Goal: Transaction & Acquisition: Purchase product/service

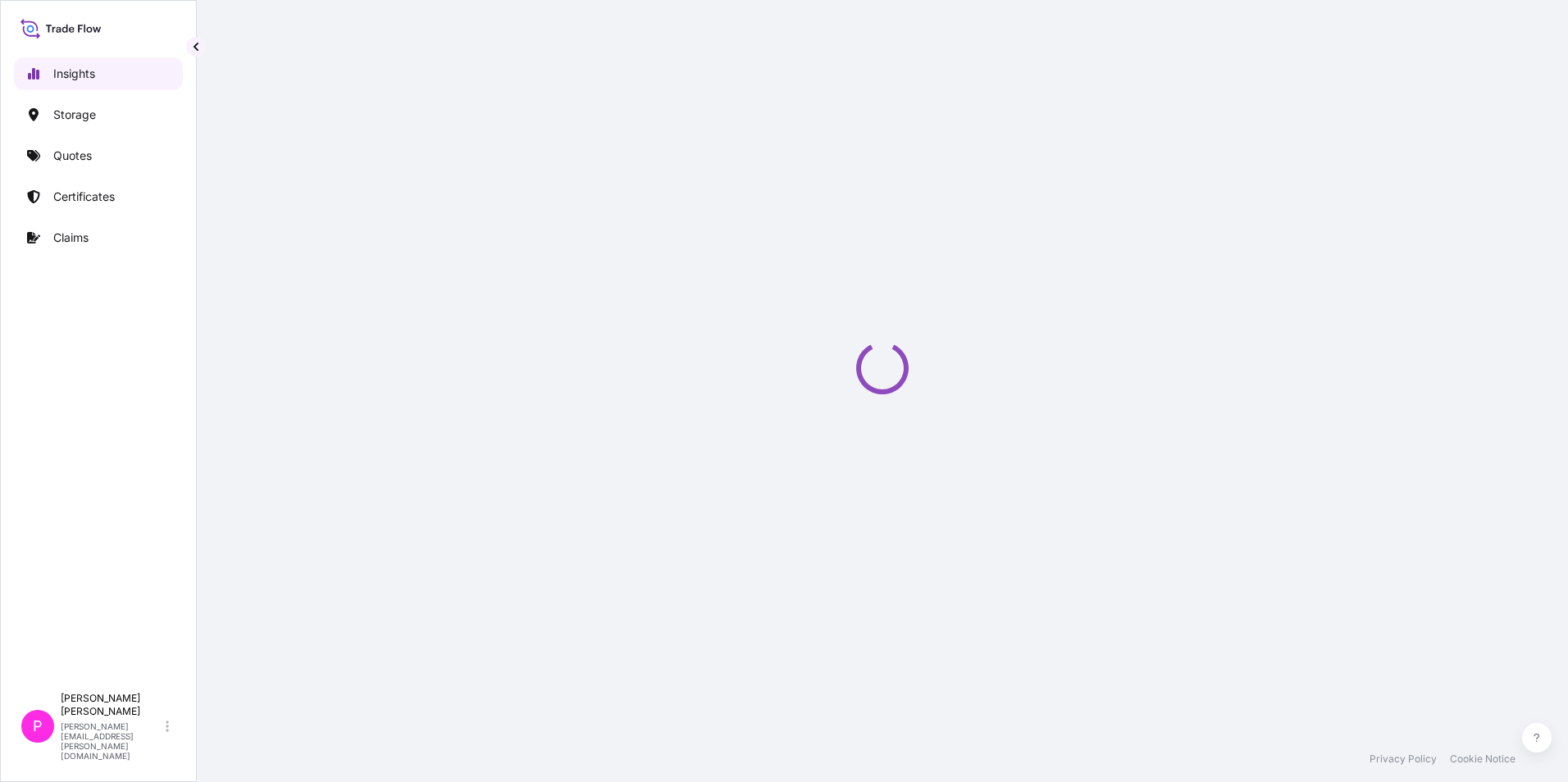
select select "2025"
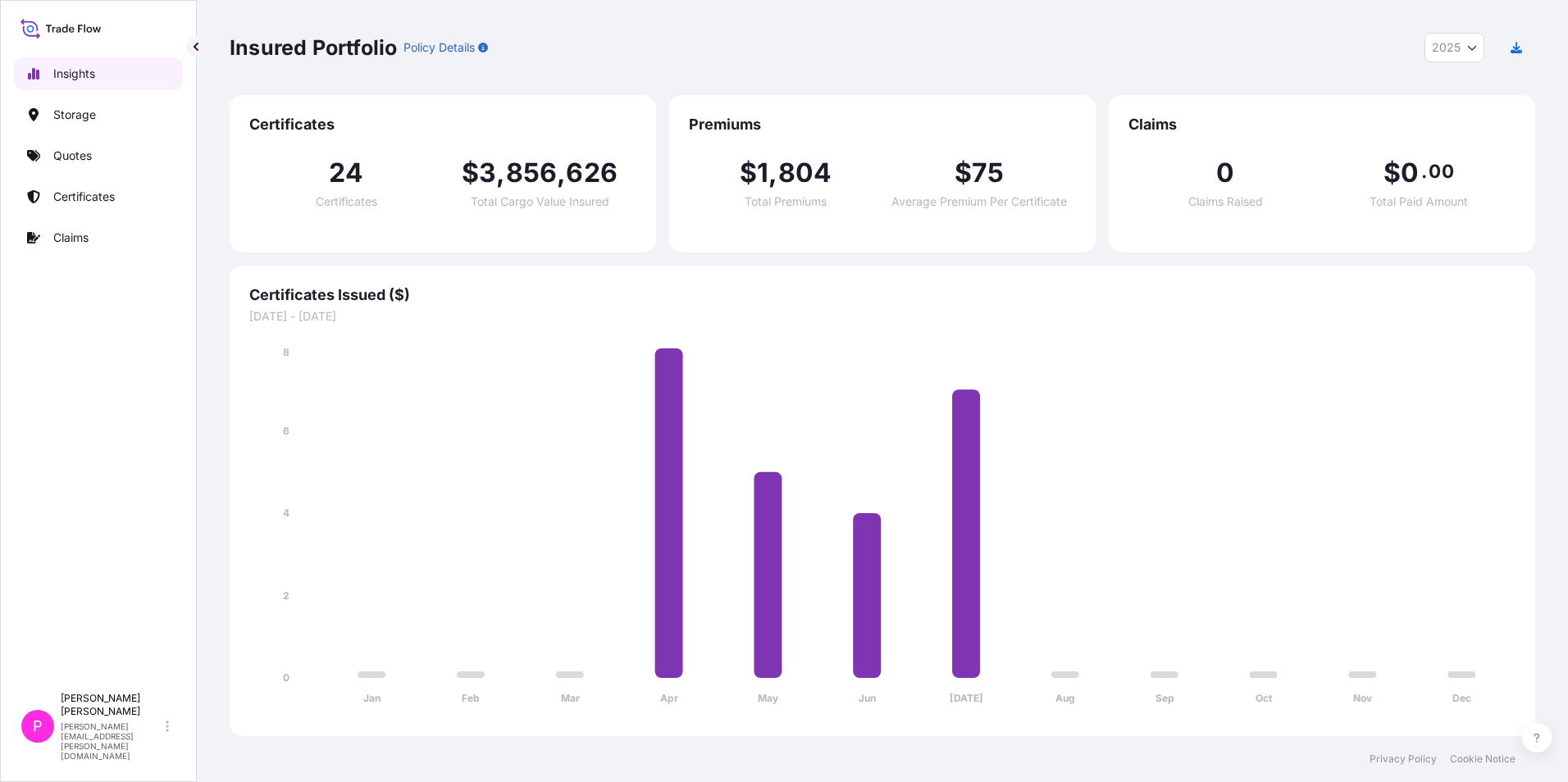
click at [113, 79] on link "Insights" at bounding box center [98, 73] width 169 height 33
click at [90, 164] on link "Quotes" at bounding box center [98, 156] width 169 height 33
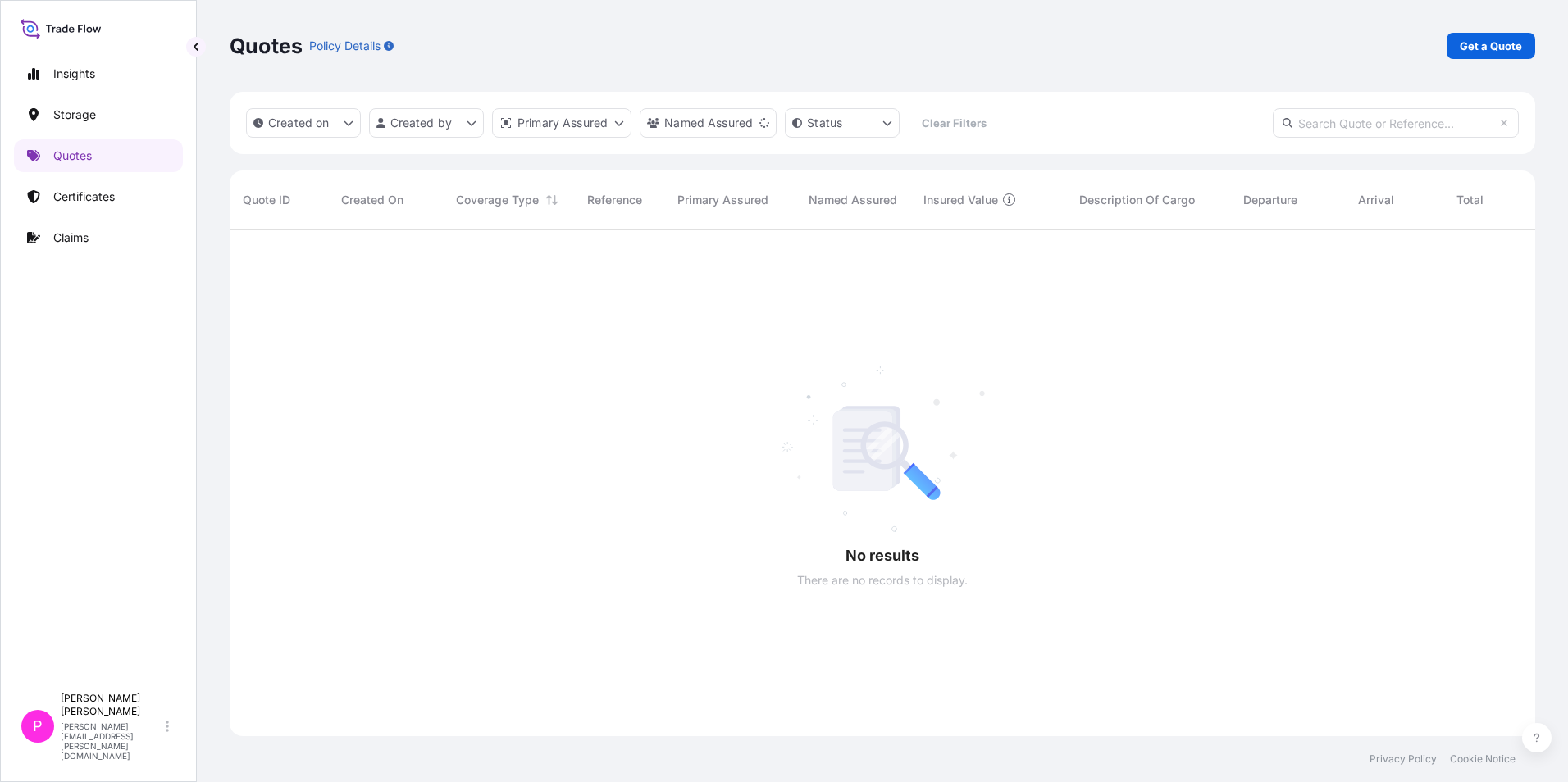
scroll to position [553, 1293]
click at [93, 112] on p "Storage" at bounding box center [75, 115] width 43 height 16
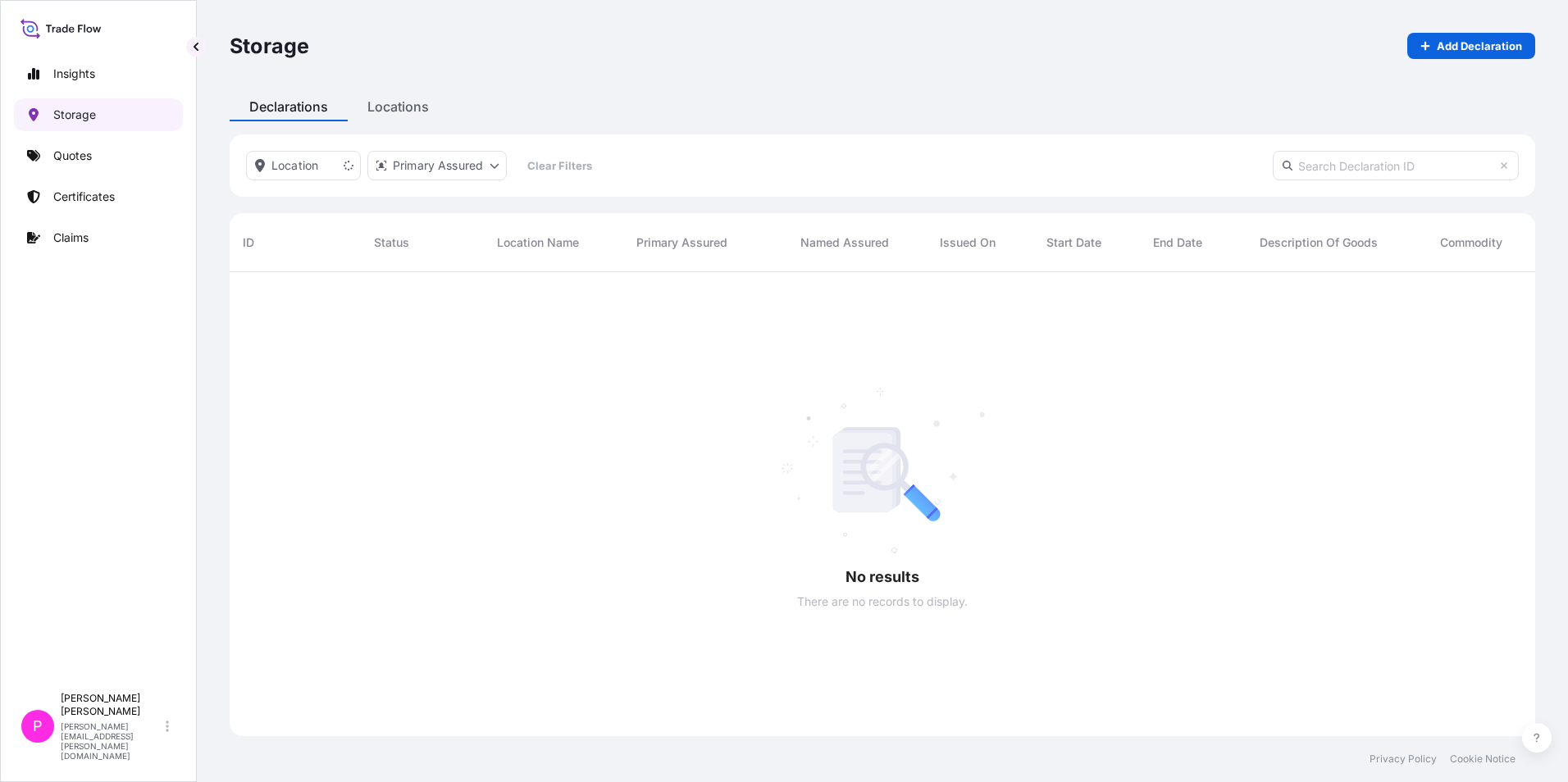
scroll to position [511, 1293]
click at [72, 73] on p "Insights" at bounding box center [74, 73] width 42 height 16
select select "2025"
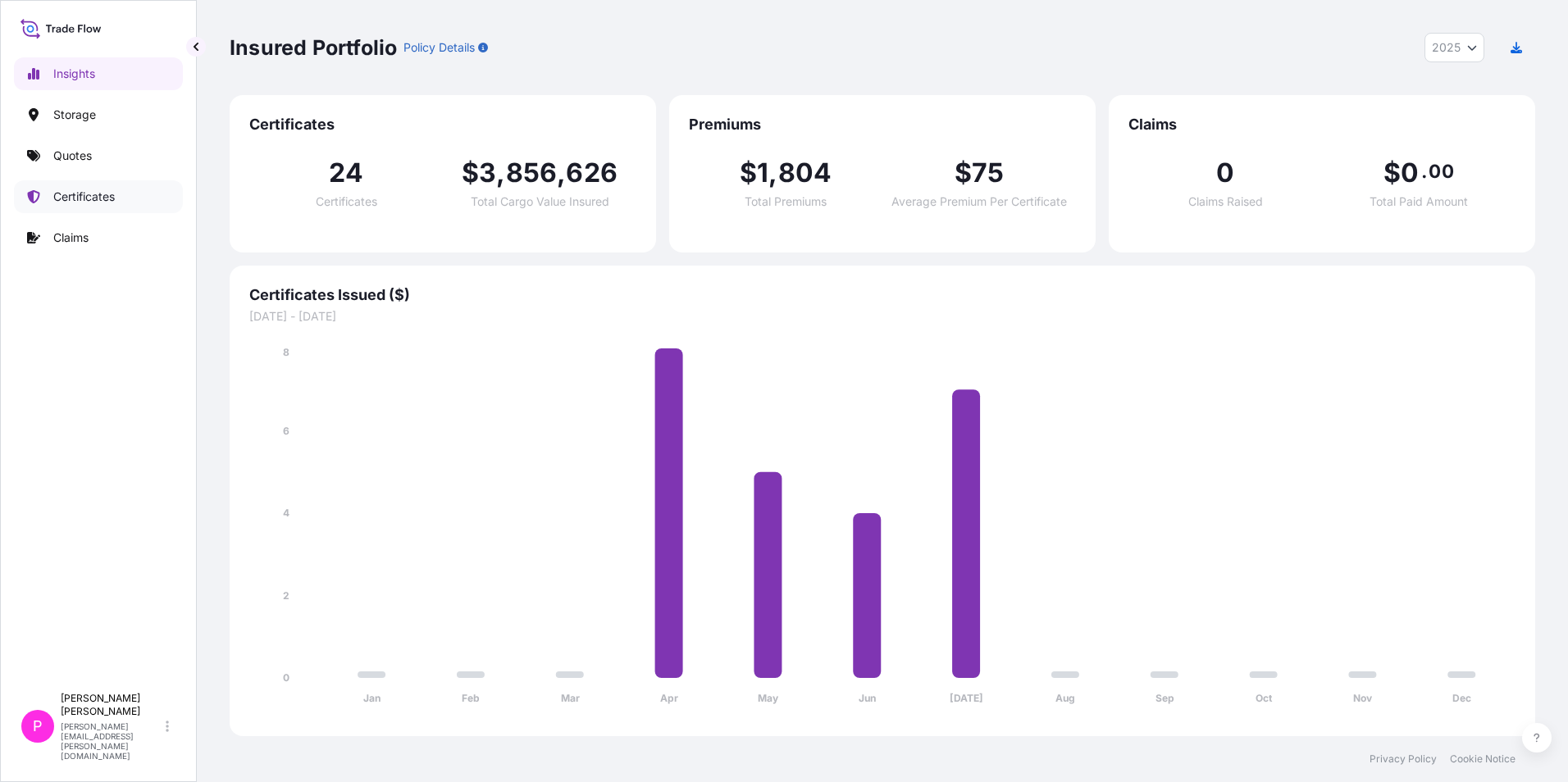
click at [56, 210] on link "Certificates" at bounding box center [98, 197] width 169 height 33
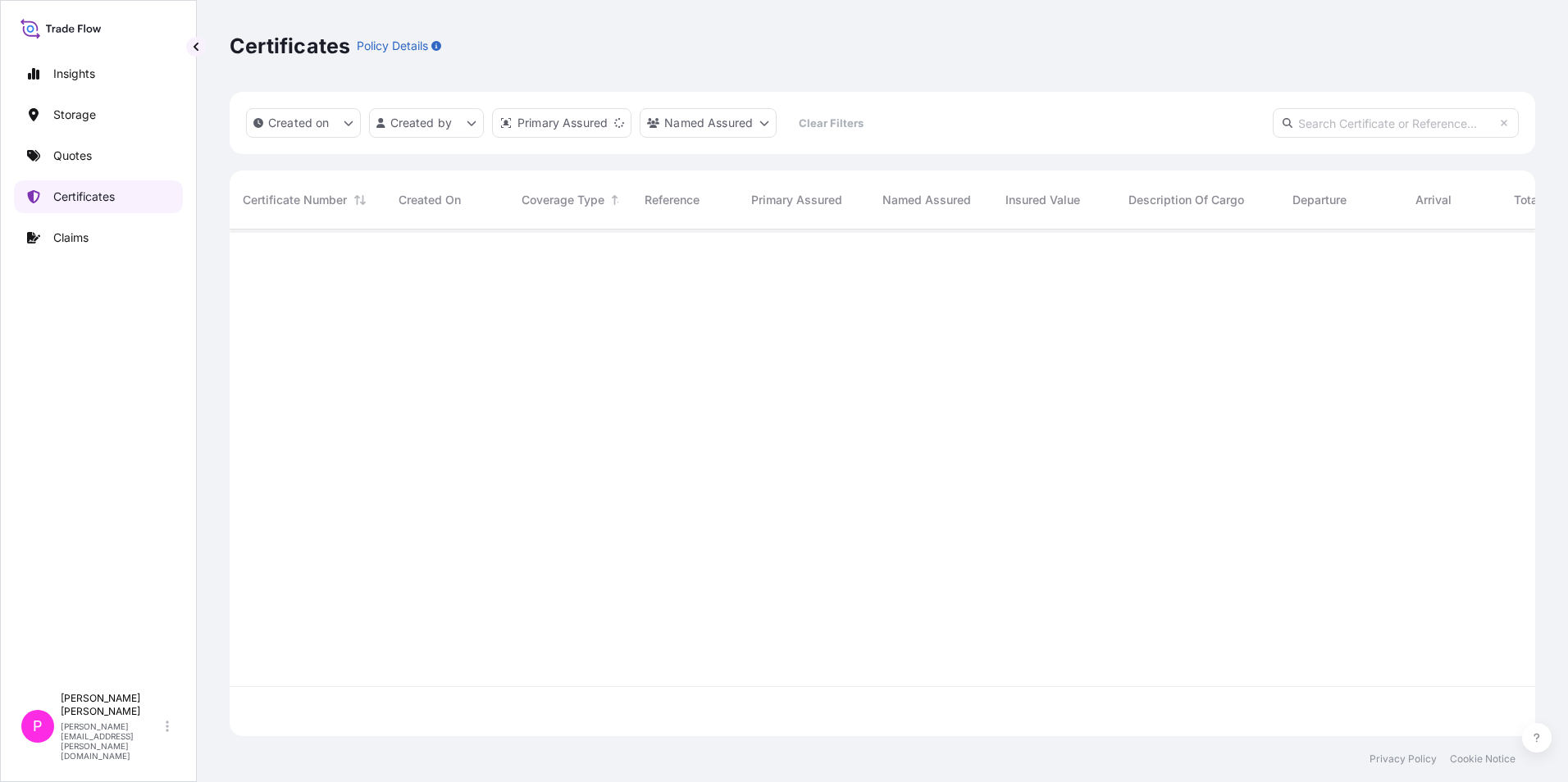
scroll to position [504, 1293]
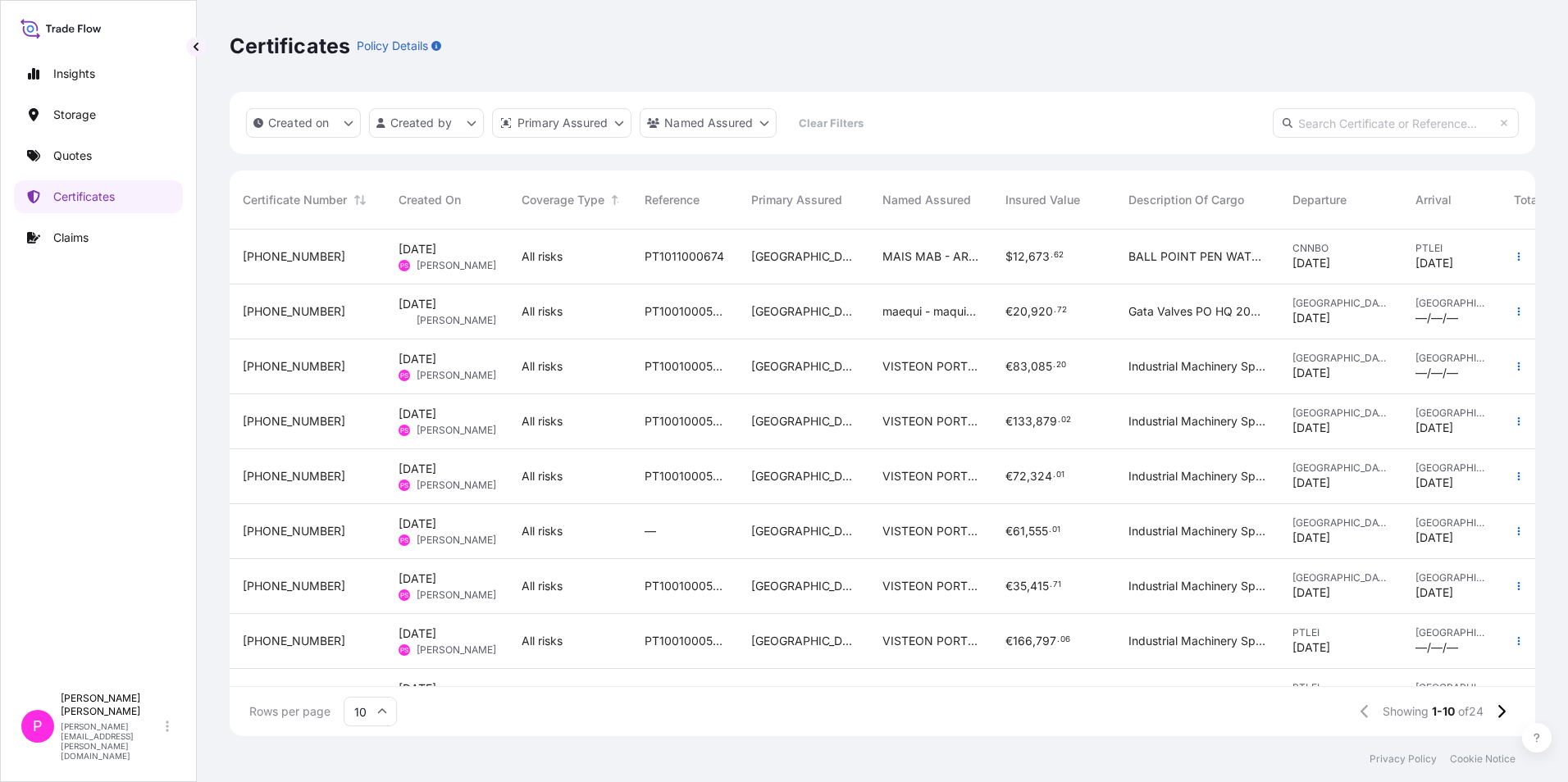
click at [925, 362] on span "VISTEON PORTUGUESA, LDA" at bounding box center [931, 366] width 97 height 16
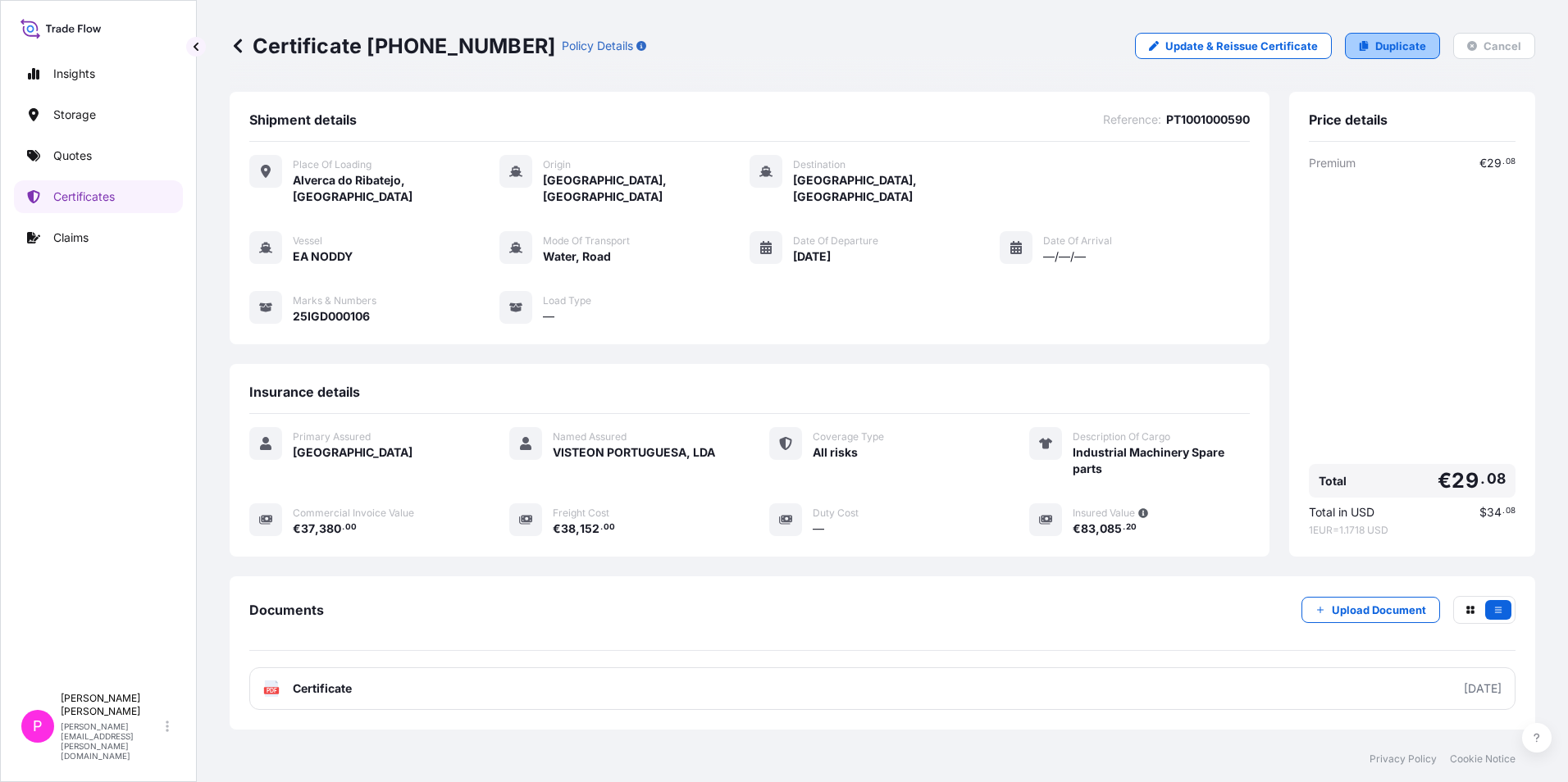
click at [1408, 56] on link "Duplicate" at bounding box center [1393, 46] width 95 height 26
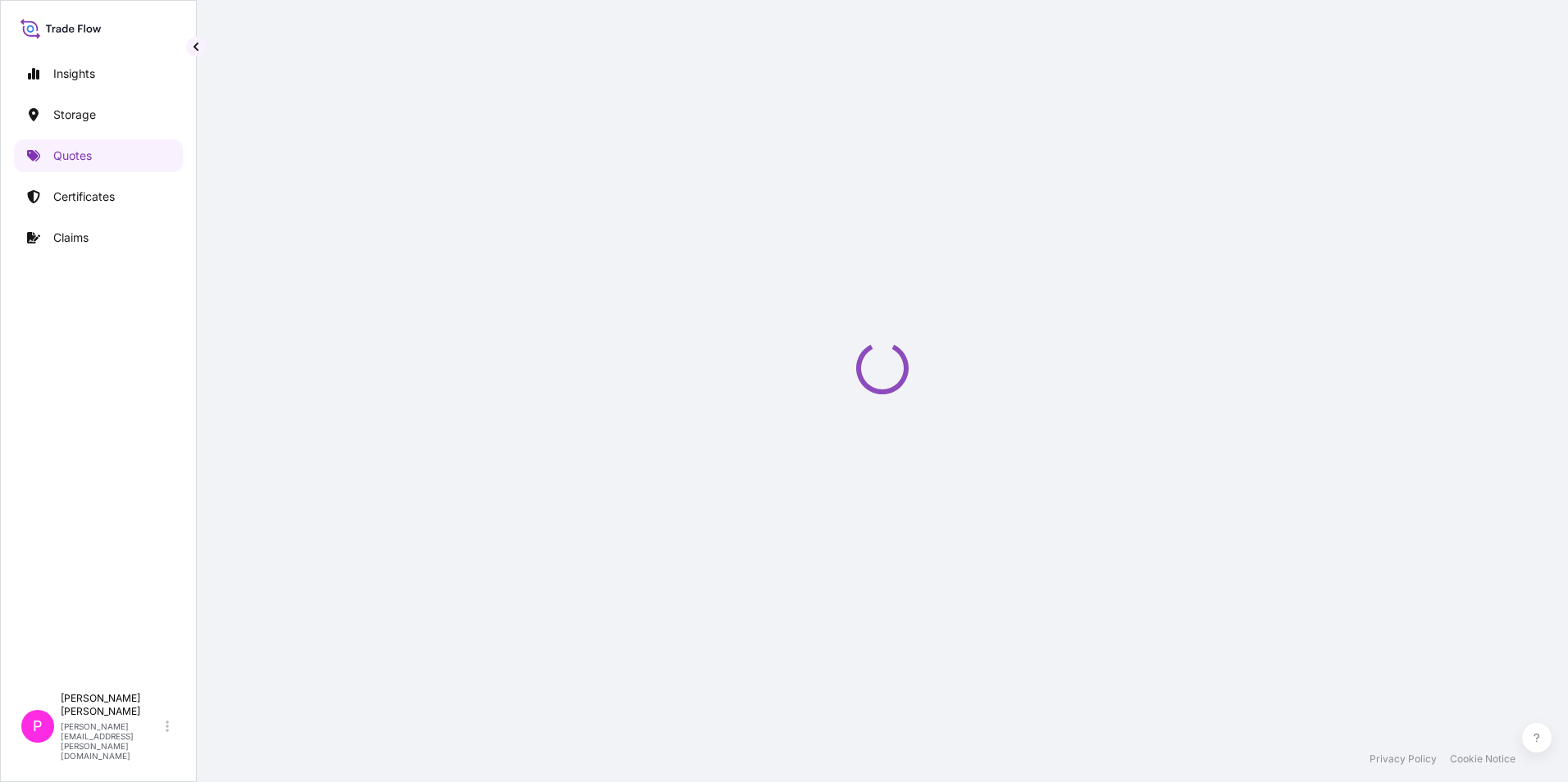
select select "Road / [GEOGRAPHIC_DATA]"
select select "Water"
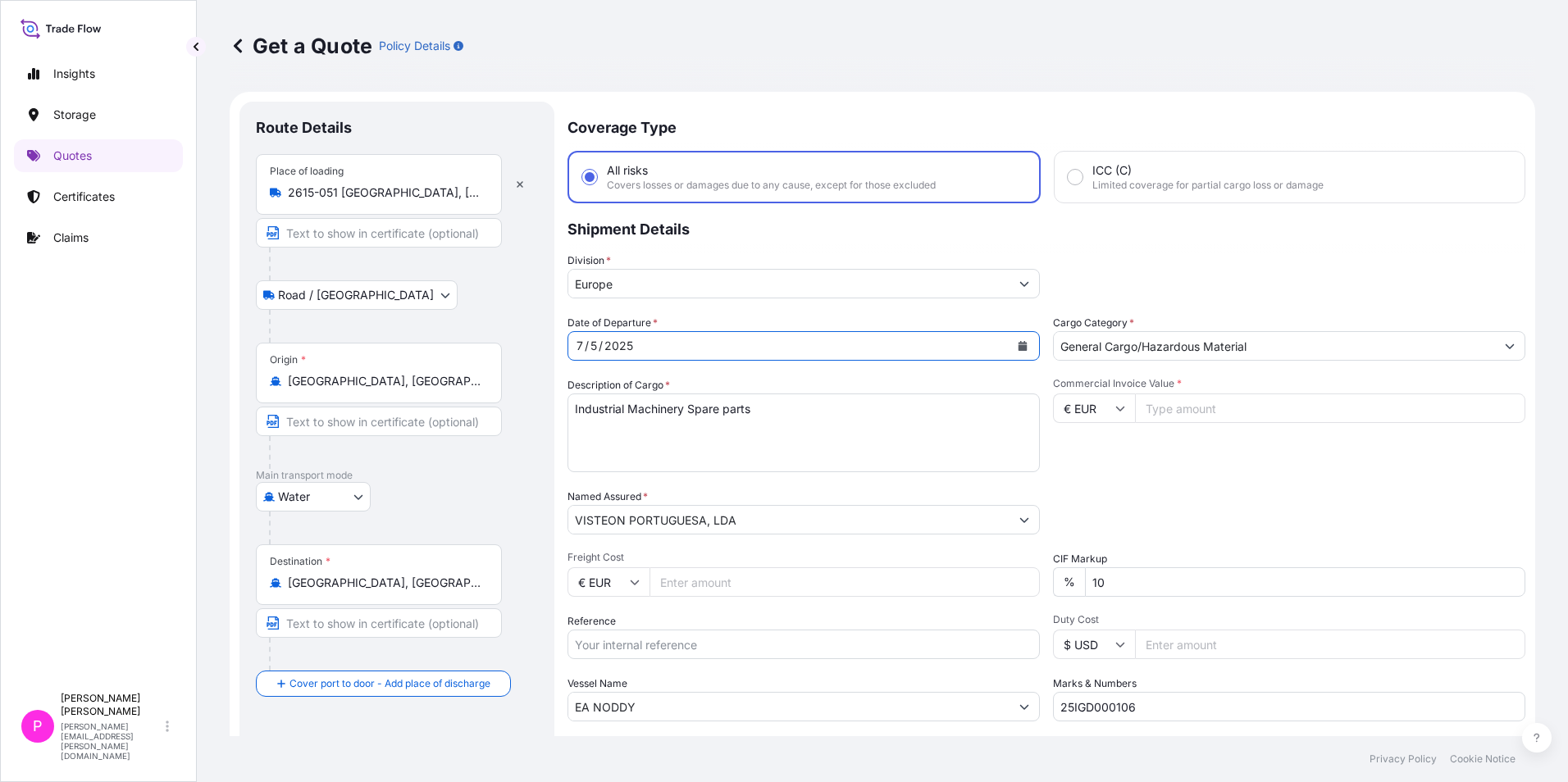
click at [664, 339] on div "[DATE]" at bounding box center [788, 345] width 441 height 30
click at [659, 343] on div "[DATE]" at bounding box center [788, 345] width 441 height 30
click at [627, 364] on div "Date of Departure * [DATE] Cargo Category * General Cargo/Hazardous Material De…" at bounding box center [1046, 518] width 958 height 406
click at [652, 344] on div "[DATE]" at bounding box center [788, 345] width 441 height 30
drag, startPoint x: 666, startPoint y: 172, endPoint x: 635, endPoint y: 178, distance: 31.6
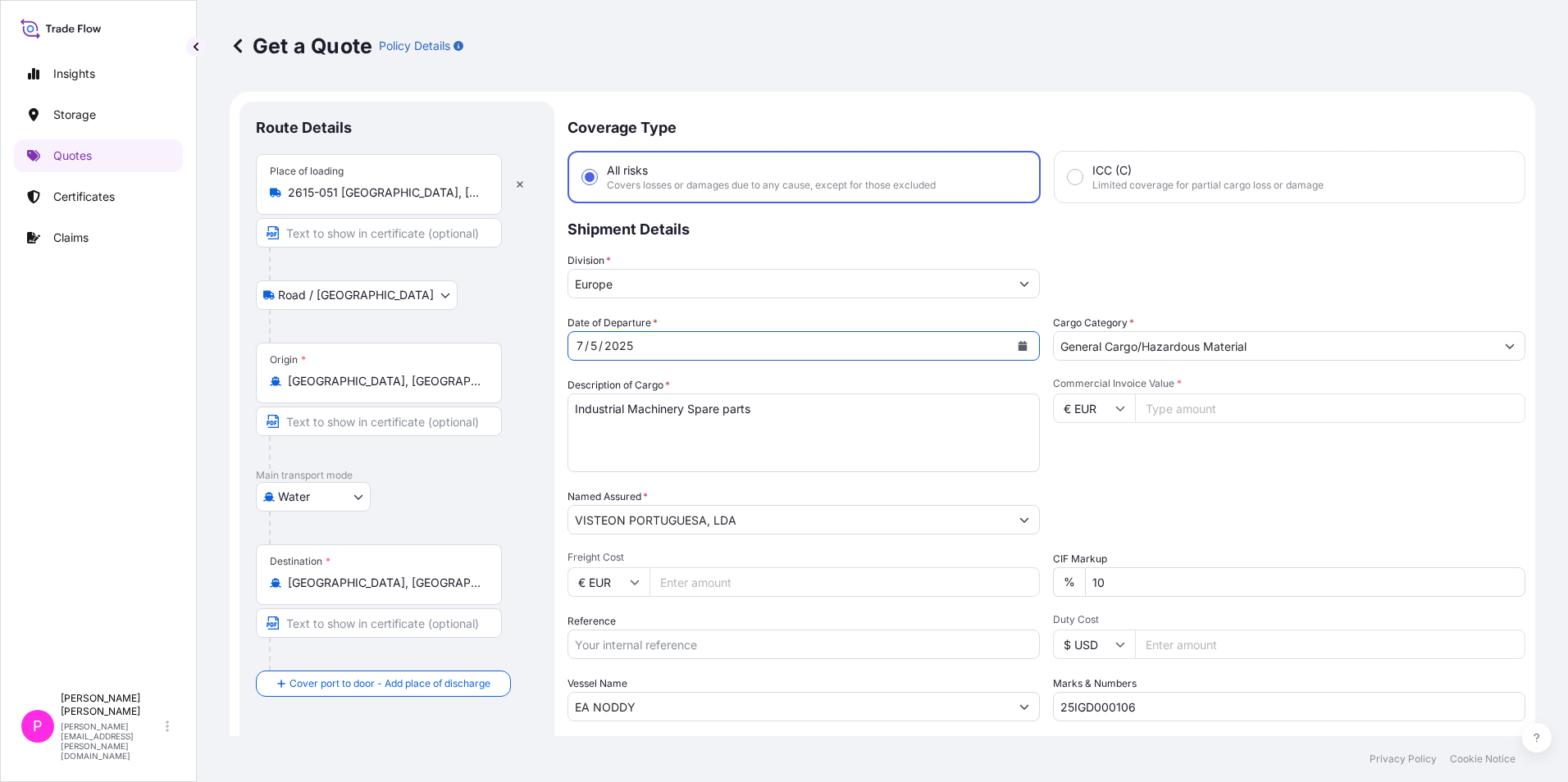
click at [666, 171] on div "All risks Covers losses or damages due to any cause, except for those excluded" at bounding box center [771, 176] width 328 height 30
click at [597, 171] on input "All risks Covers losses or damages due to any cause, except for those excluded" at bounding box center [590, 177] width 14 height 14
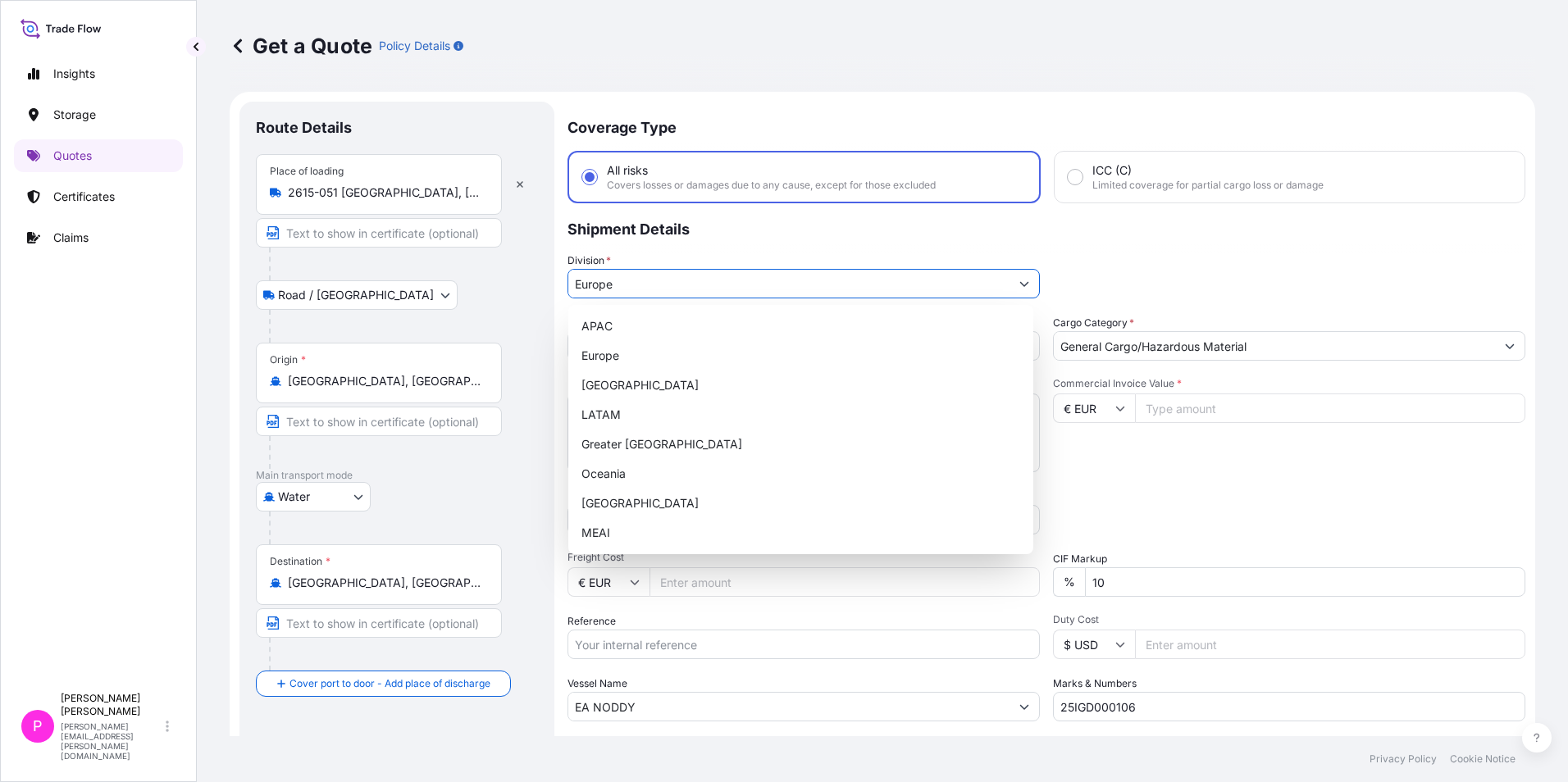
click at [635, 294] on input "Europe" at bounding box center [788, 284] width 441 height 30
click at [621, 351] on div "Europe" at bounding box center [800, 355] width 452 height 30
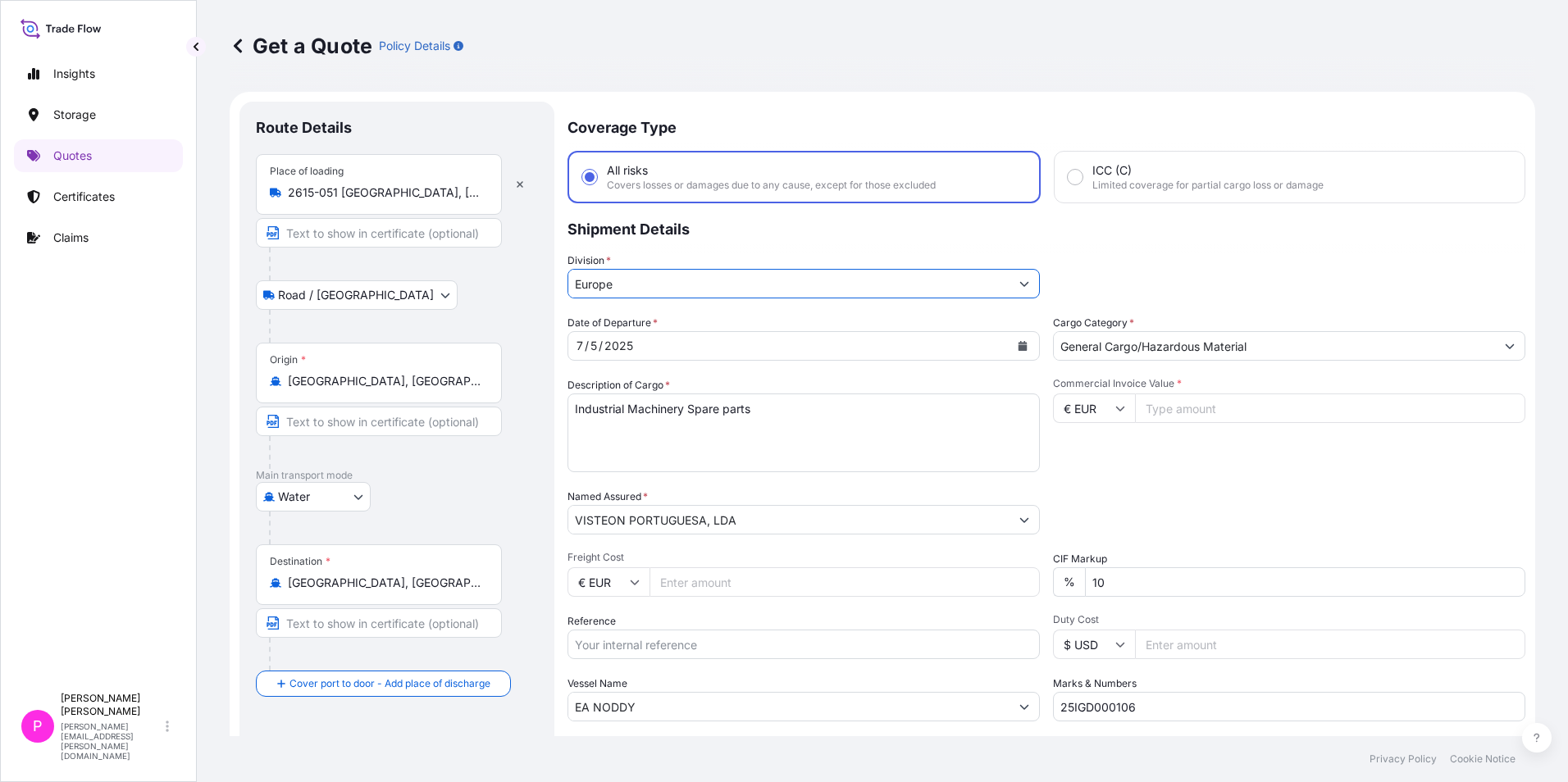
click at [641, 349] on div "[DATE]" at bounding box center [788, 345] width 441 height 30
click at [541, 344] on form "Route Details Place of loading 2615-051 [GEOGRAPHIC_DATA], [GEOGRAPHIC_DATA] Ro…" at bounding box center [882, 472] width 1306 height 761
click at [1018, 343] on icon "Calendar" at bounding box center [1023, 345] width 9 height 10
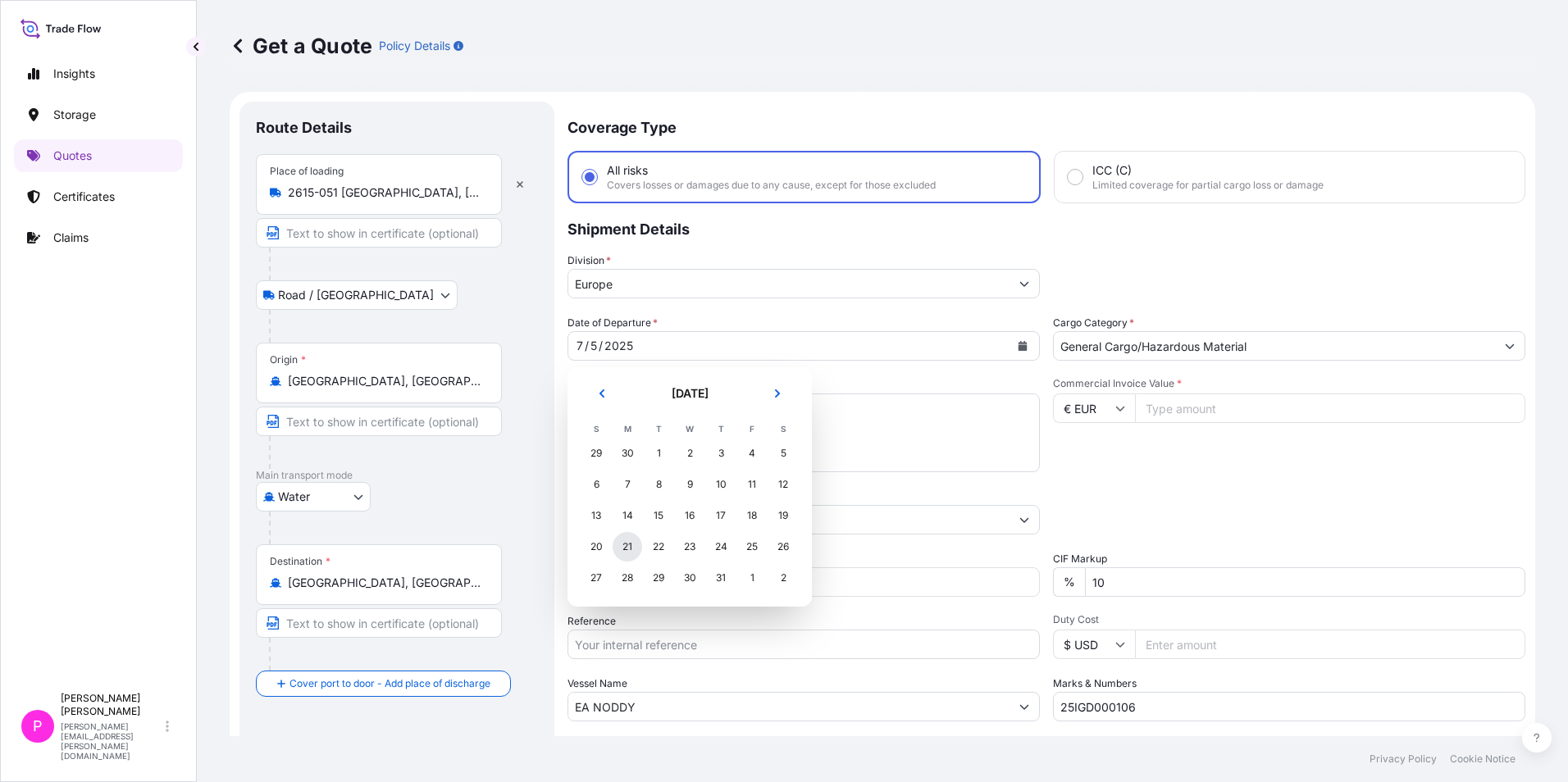
click at [621, 547] on div "21" at bounding box center [626, 547] width 30 height 30
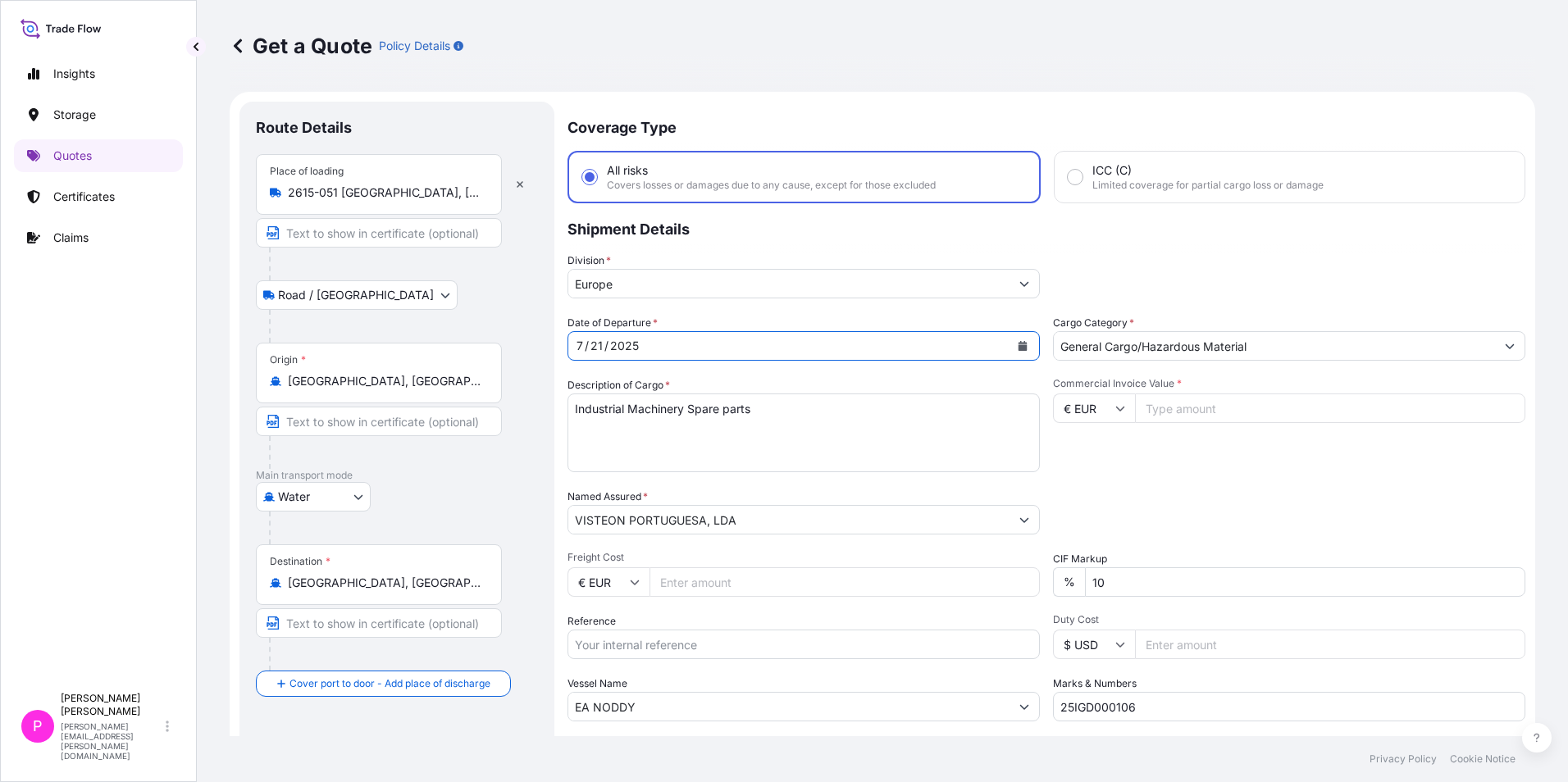
click at [692, 337] on div "[DATE]" at bounding box center [788, 345] width 441 height 30
click at [1023, 347] on button "Calendar" at bounding box center [1022, 345] width 26 height 26
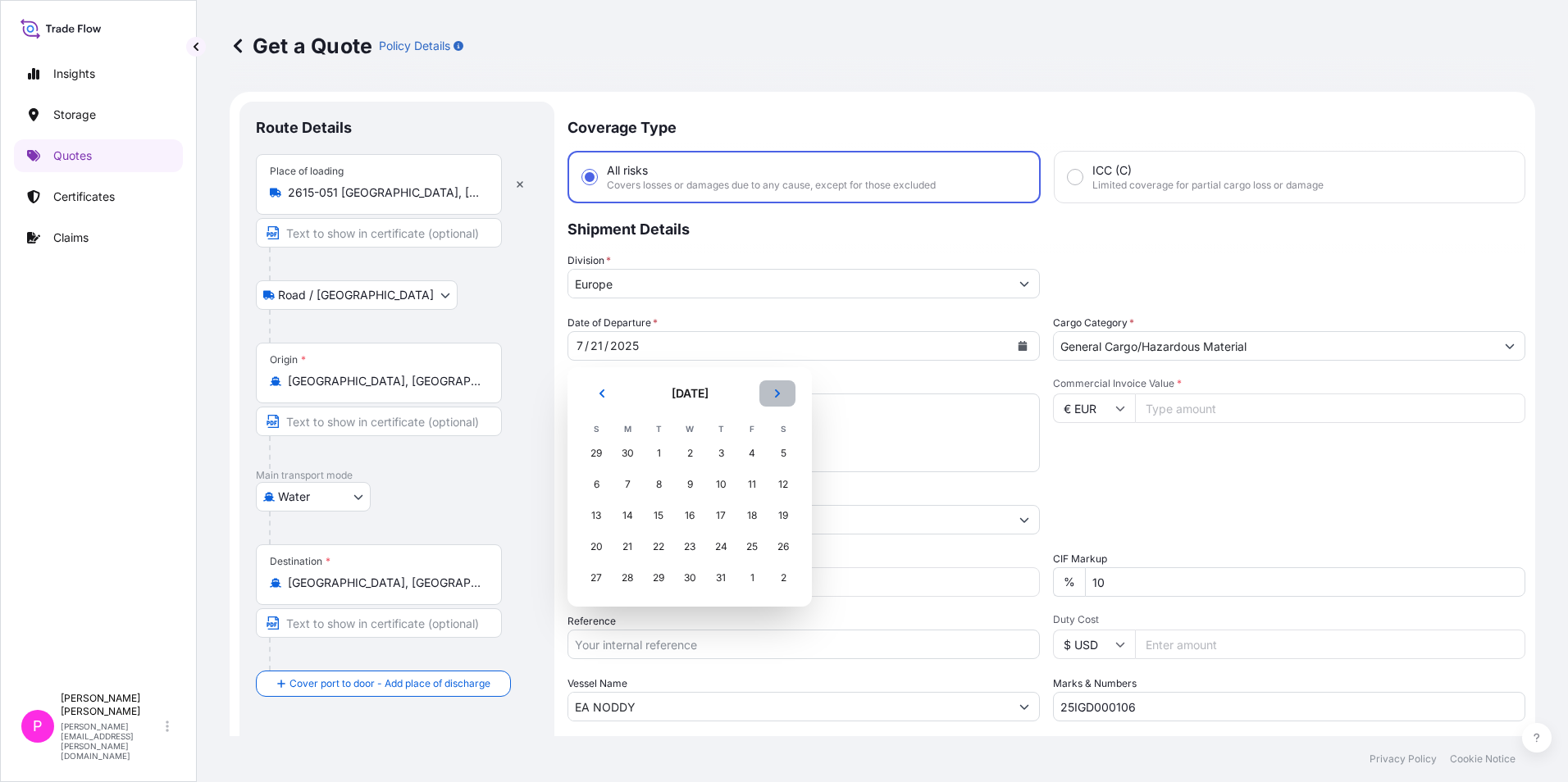
click at [786, 389] on button "Next" at bounding box center [777, 393] width 36 height 26
click at [598, 549] on div "21" at bounding box center [596, 547] width 30 height 30
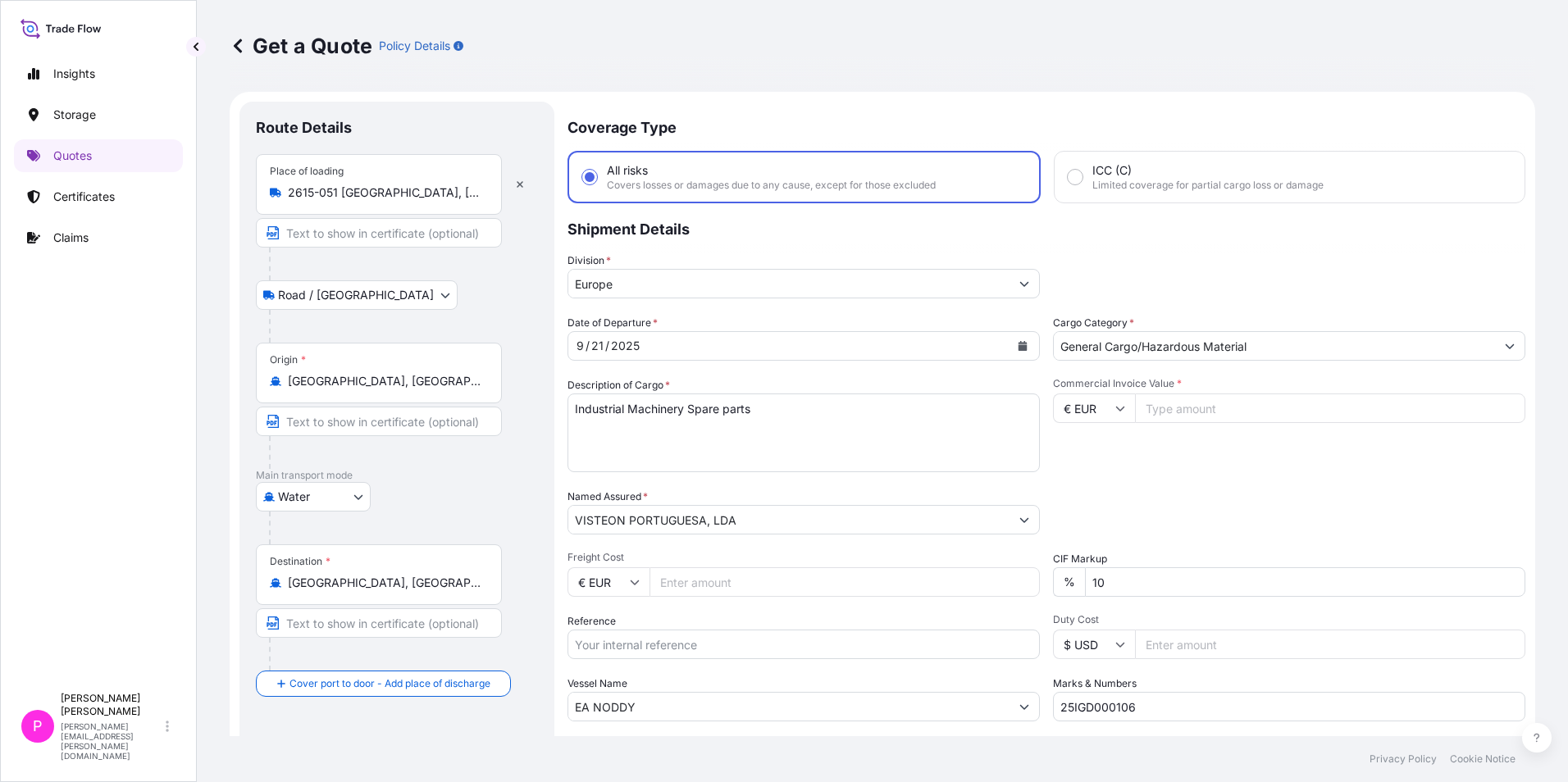
click at [1189, 401] on input "Commercial Invoice Value *" at bounding box center [1330, 408] width 390 height 30
drag, startPoint x: 783, startPoint y: 406, endPoint x: 695, endPoint y: 414, distance: 88.4
click at [695, 414] on textarea "Industrial Machinery Spare parts" at bounding box center [804, 433] width 473 height 79
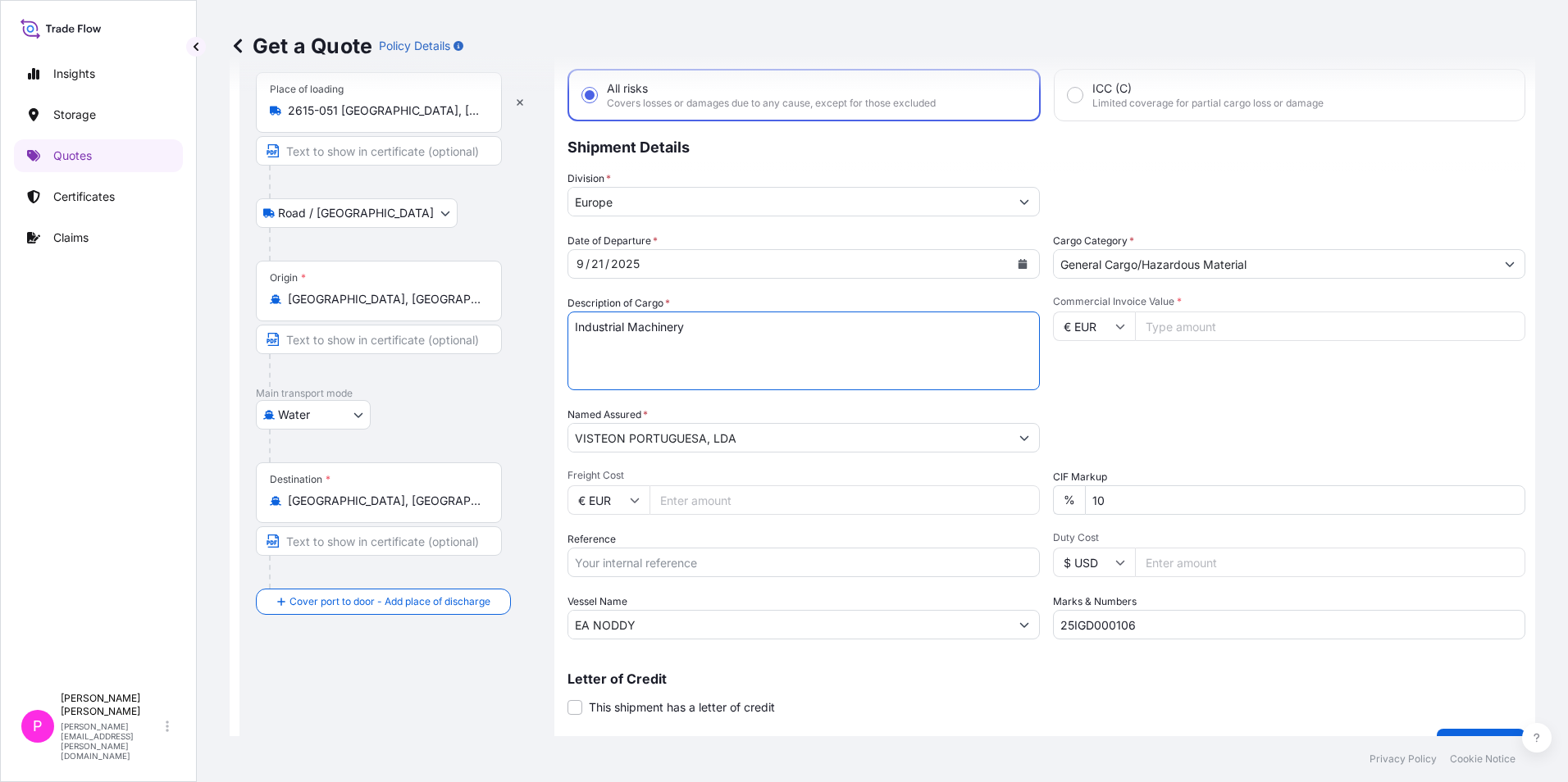
type textarea "Industrial Machinery"
click at [1138, 627] on input "25IGD000106" at bounding box center [1289, 625] width 473 height 30
click at [1221, 316] on input "Commercial Invoice Value *" at bounding box center [1330, 326] width 390 height 30
drag, startPoint x: 1151, startPoint y: 630, endPoint x: 1089, endPoint y: 634, distance: 62.1
click at [1089, 634] on input "25IGD000106" at bounding box center [1289, 625] width 473 height 30
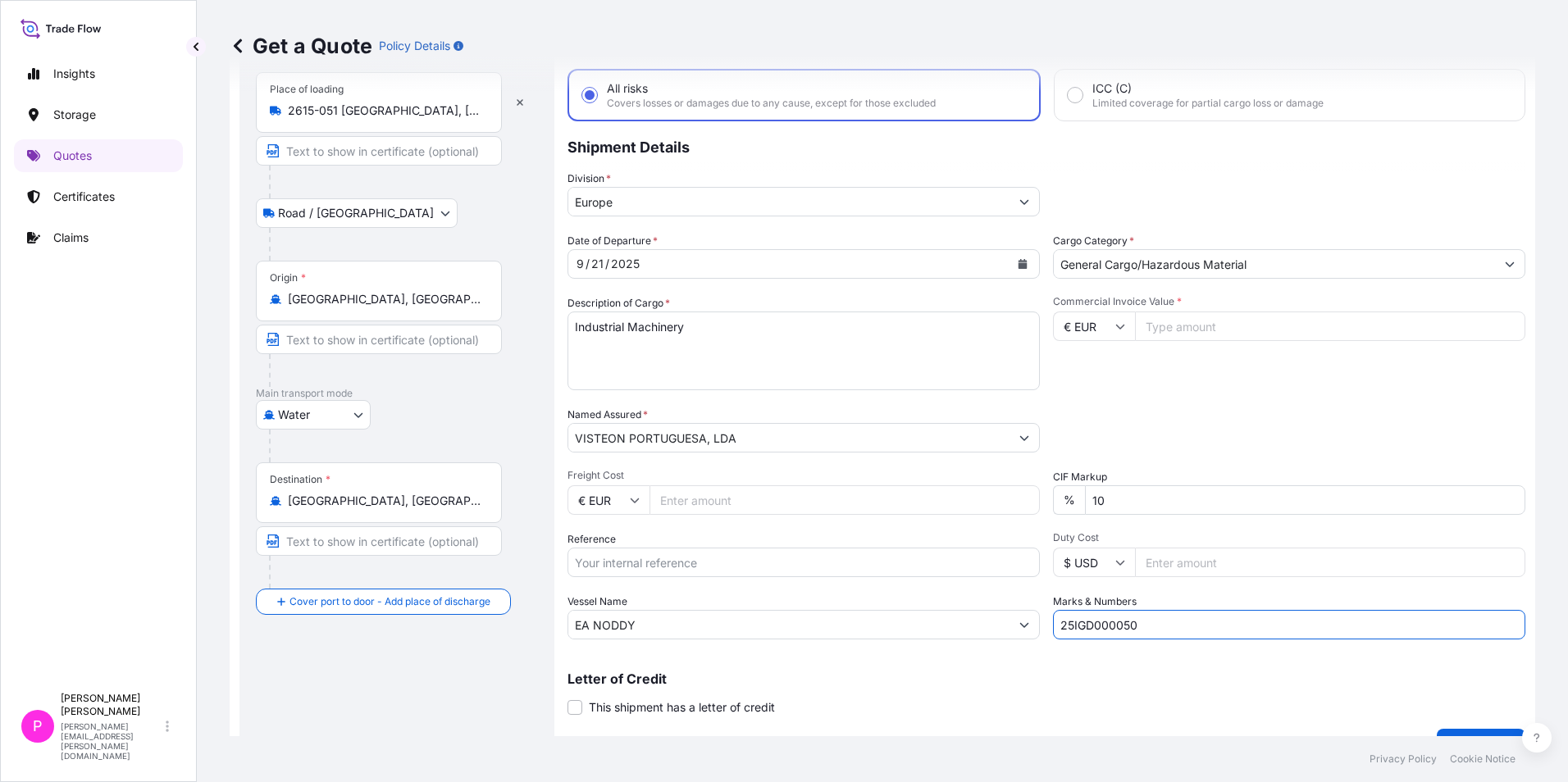
type input "25IGD000050"
click at [1199, 314] on input "Commercial Invoice Value *" at bounding box center [1330, 326] width 390 height 30
type input "8900"
click at [1316, 386] on div "Commercial Invoice Value * € EUR 8900" at bounding box center [1289, 343] width 473 height 95
drag, startPoint x: 680, startPoint y: 627, endPoint x: 551, endPoint y: 631, distance: 129.1
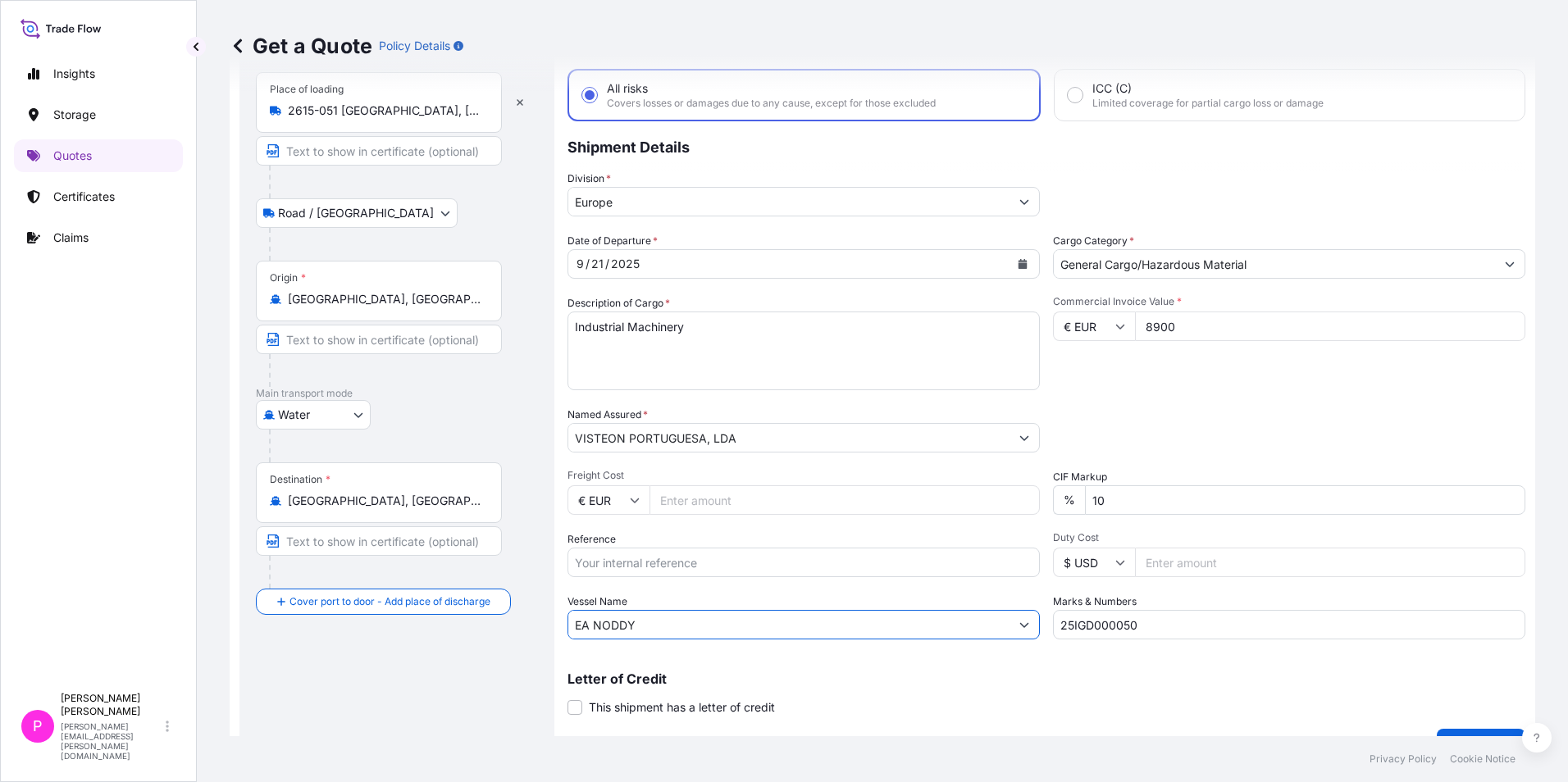
click at [551, 631] on form "Route Details Place of loading 2615-051 [GEOGRAPHIC_DATA], [GEOGRAPHIC_DATA] Ro…" at bounding box center [882, 390] width 1306 height 761
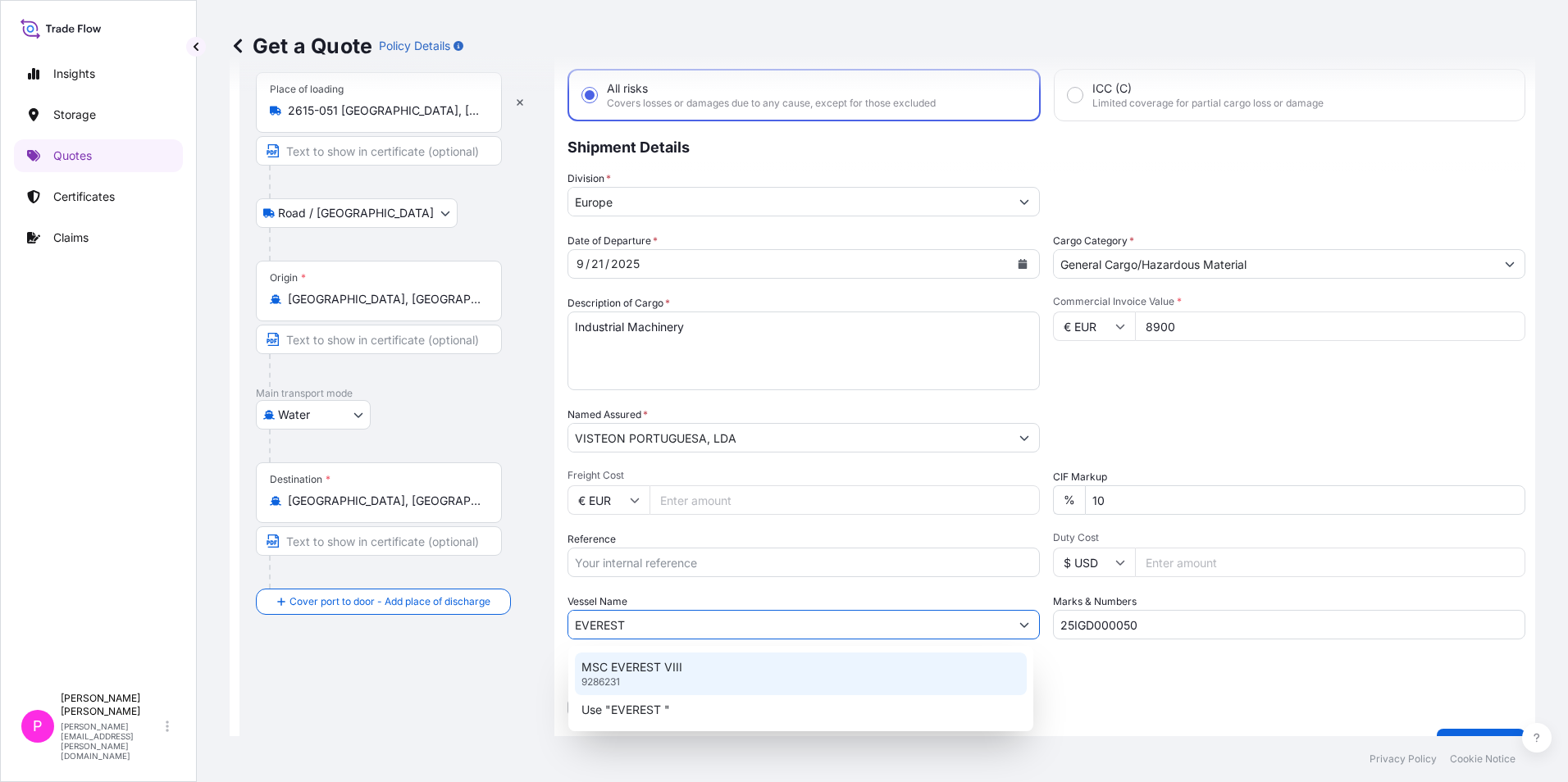
click at [669, 669] on p "MSC EVEREST VIII" at bounding box center [632, 667] width 101 height 16
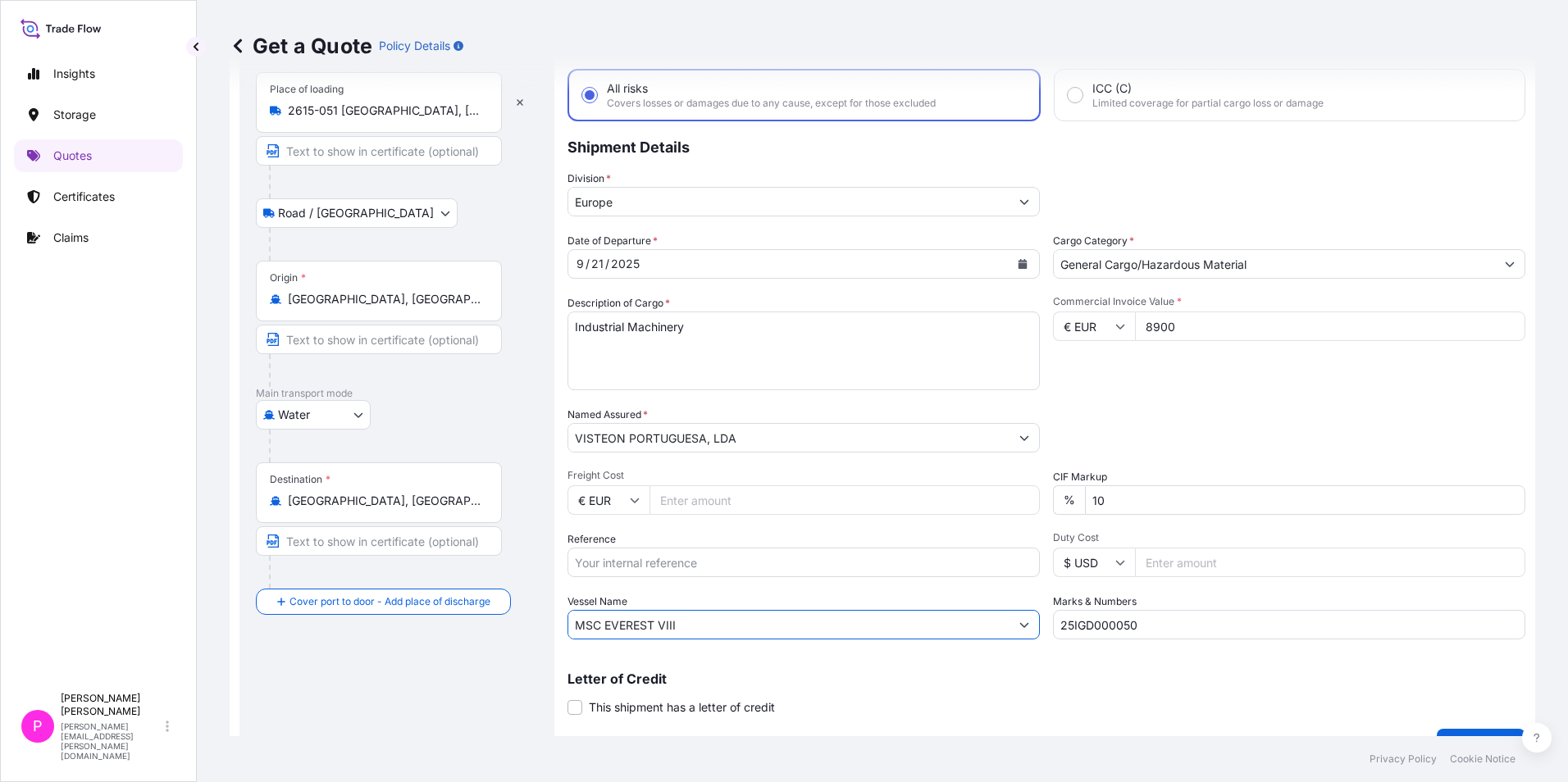
type input "MSC EVEREST VIII"
click at [695, 558] on input "Reference" at bounding box center [804, 562] width 473 height 30
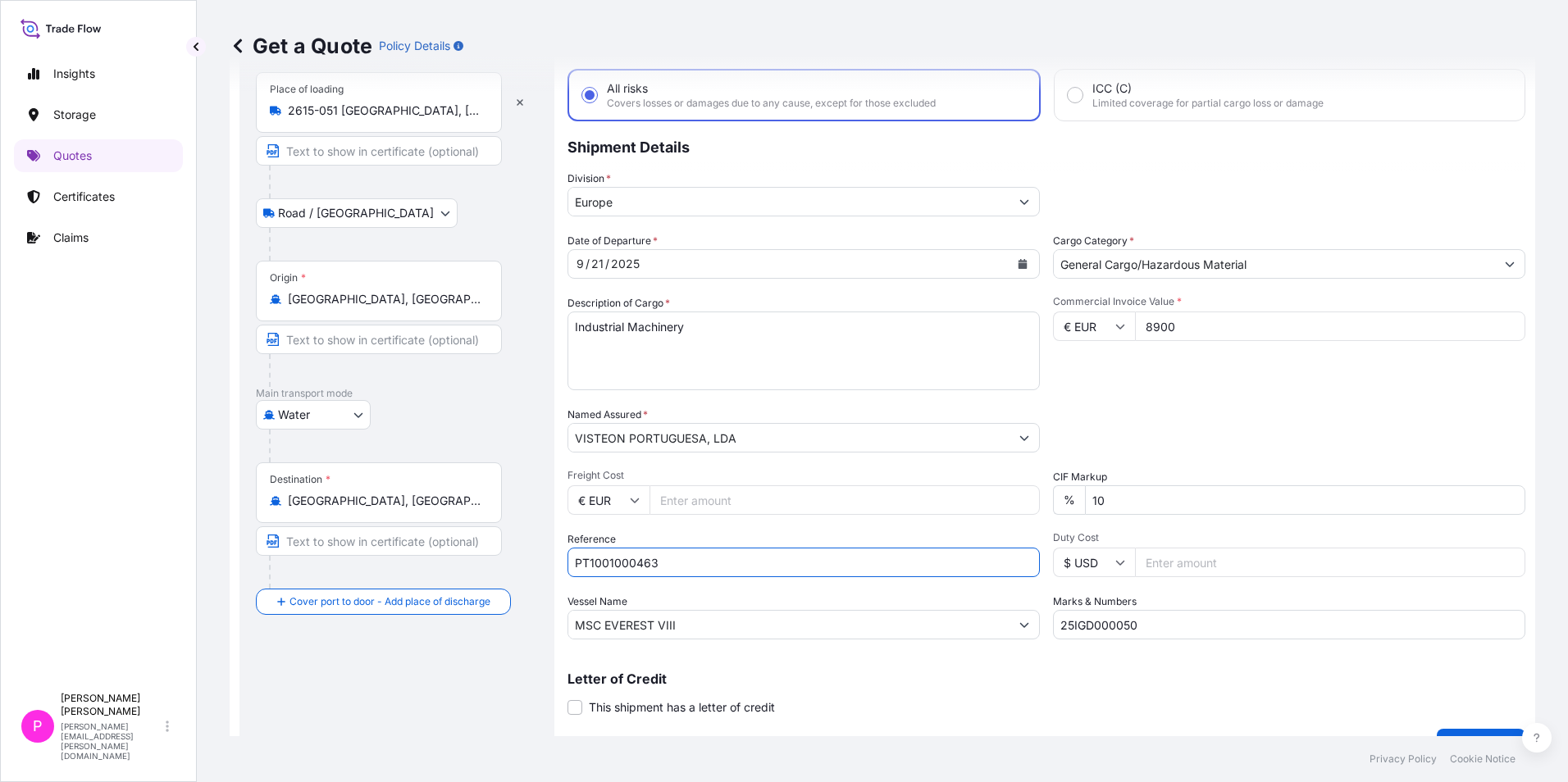
drag, startPoint x: 653, startPoint y: 561, endPoint x: 635, endPoint y: 563, distance: 18.1
click at [635, 563] on input "PT1001000463" at bounding box center [804, 562] width 473 height 30
type input "PT1001000472"
click at [693, 503] on input "Freight Cost" at bounding box center [845, 499] width 390 height 30
click at [697, 495] on input "20359.00" at bounding box center [845, 499] width 390 height 30
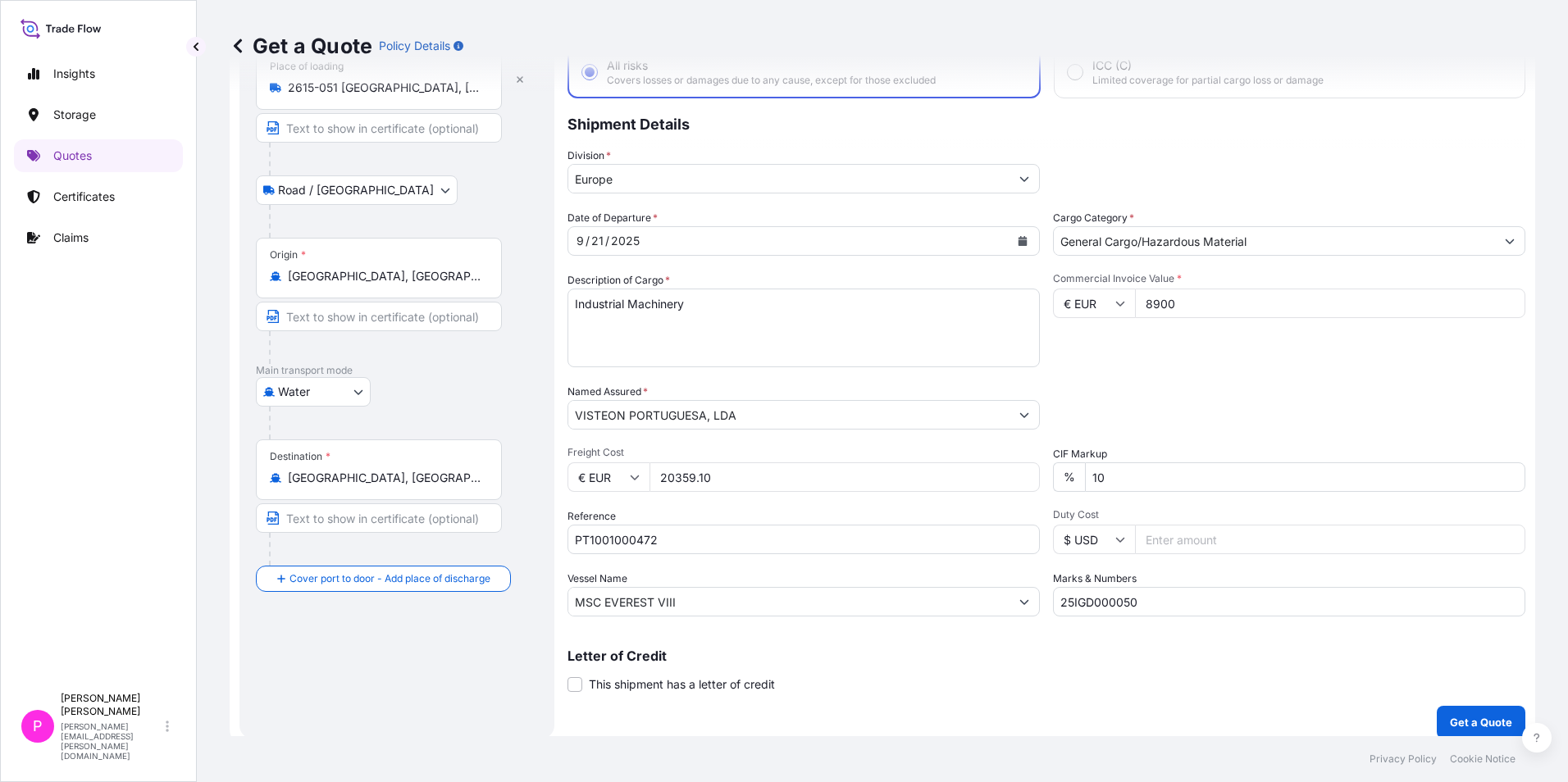
scroll to position [117, 0]
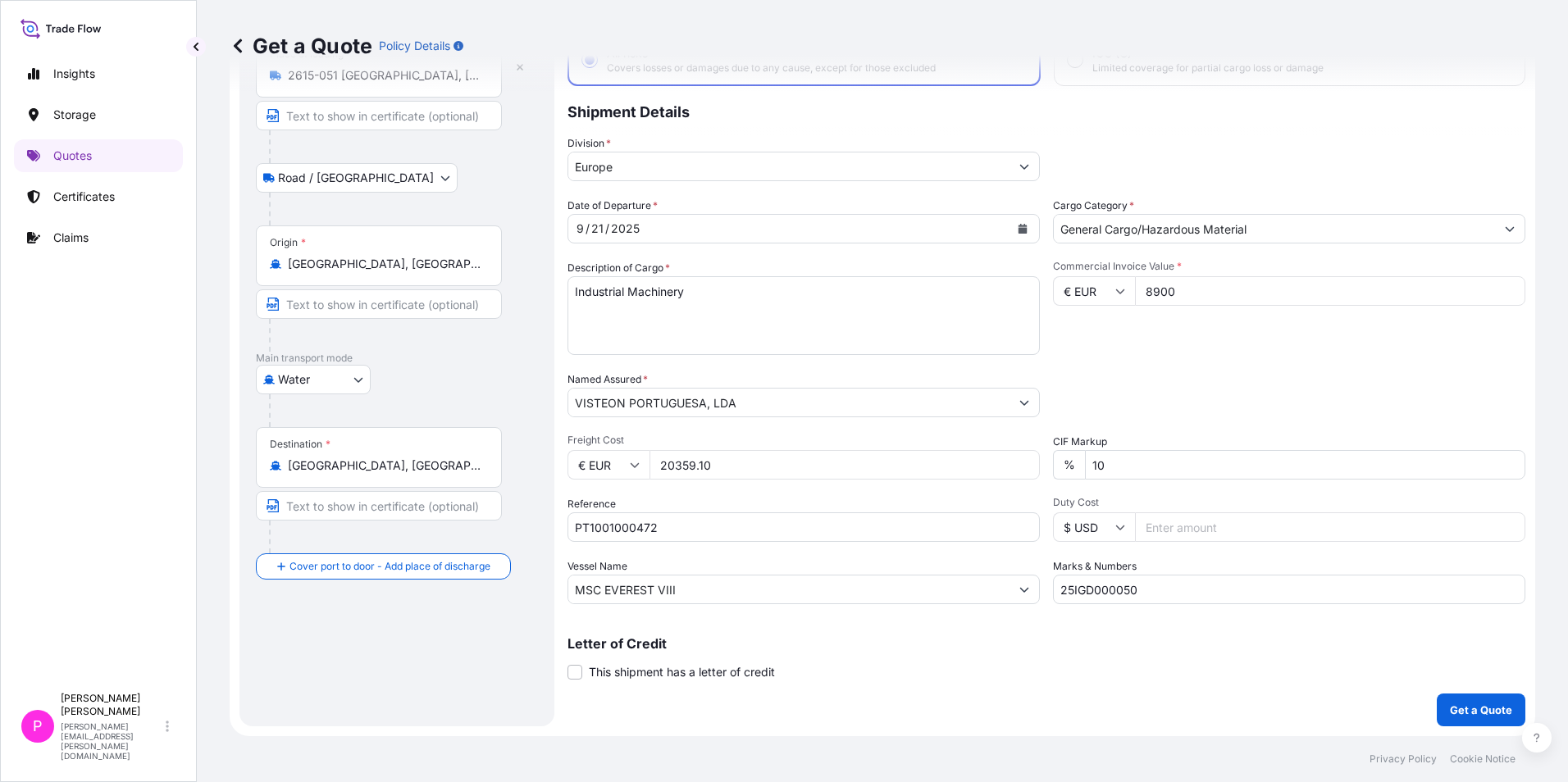
type input "20359.10"
click at [1457, 705] on p "Get a Quote" at bounding box center [1481, 710] width 63 height 16
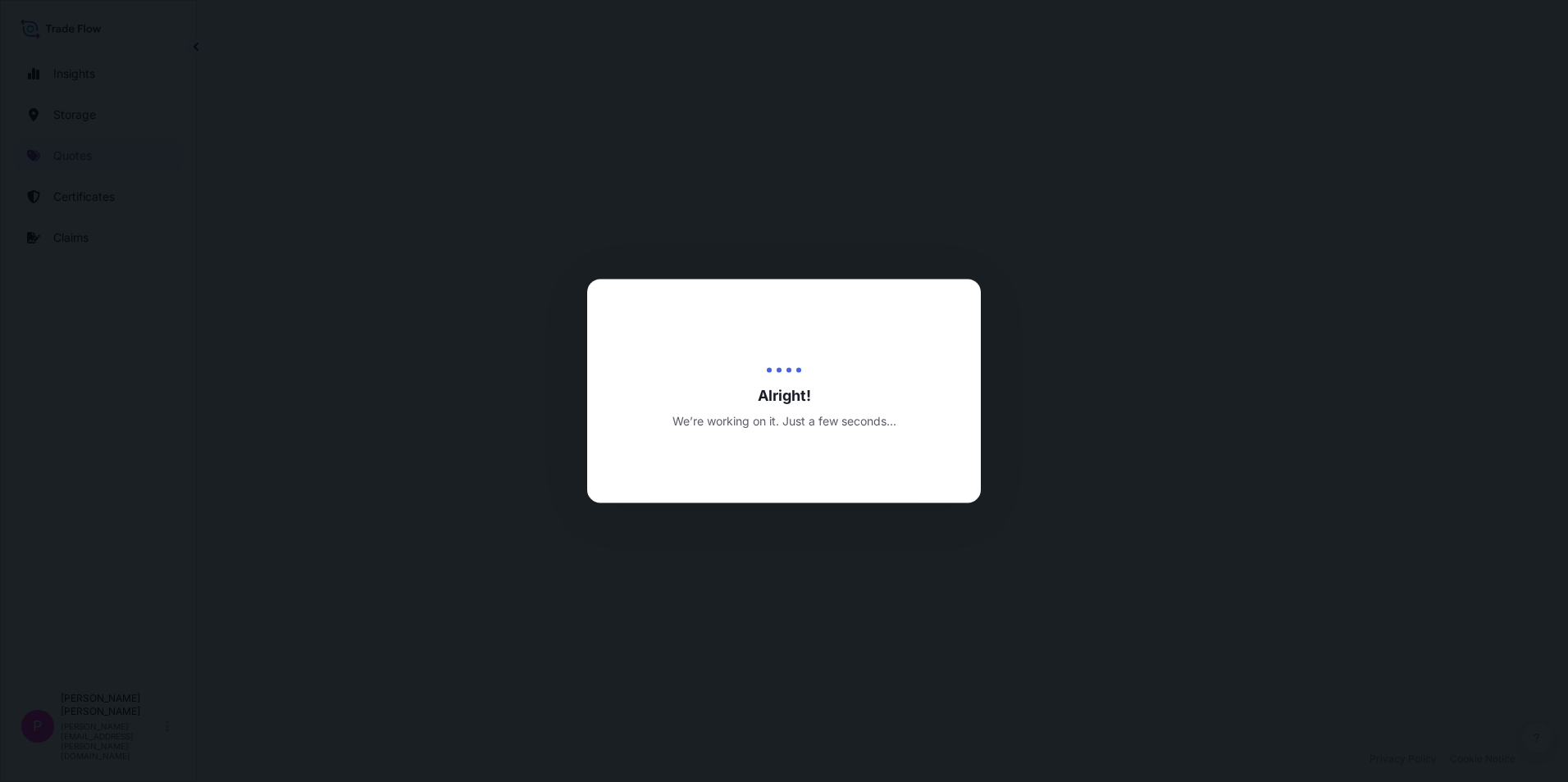
select select "Road / [GEOGRAPHIC_DATA]"
select select "Water"
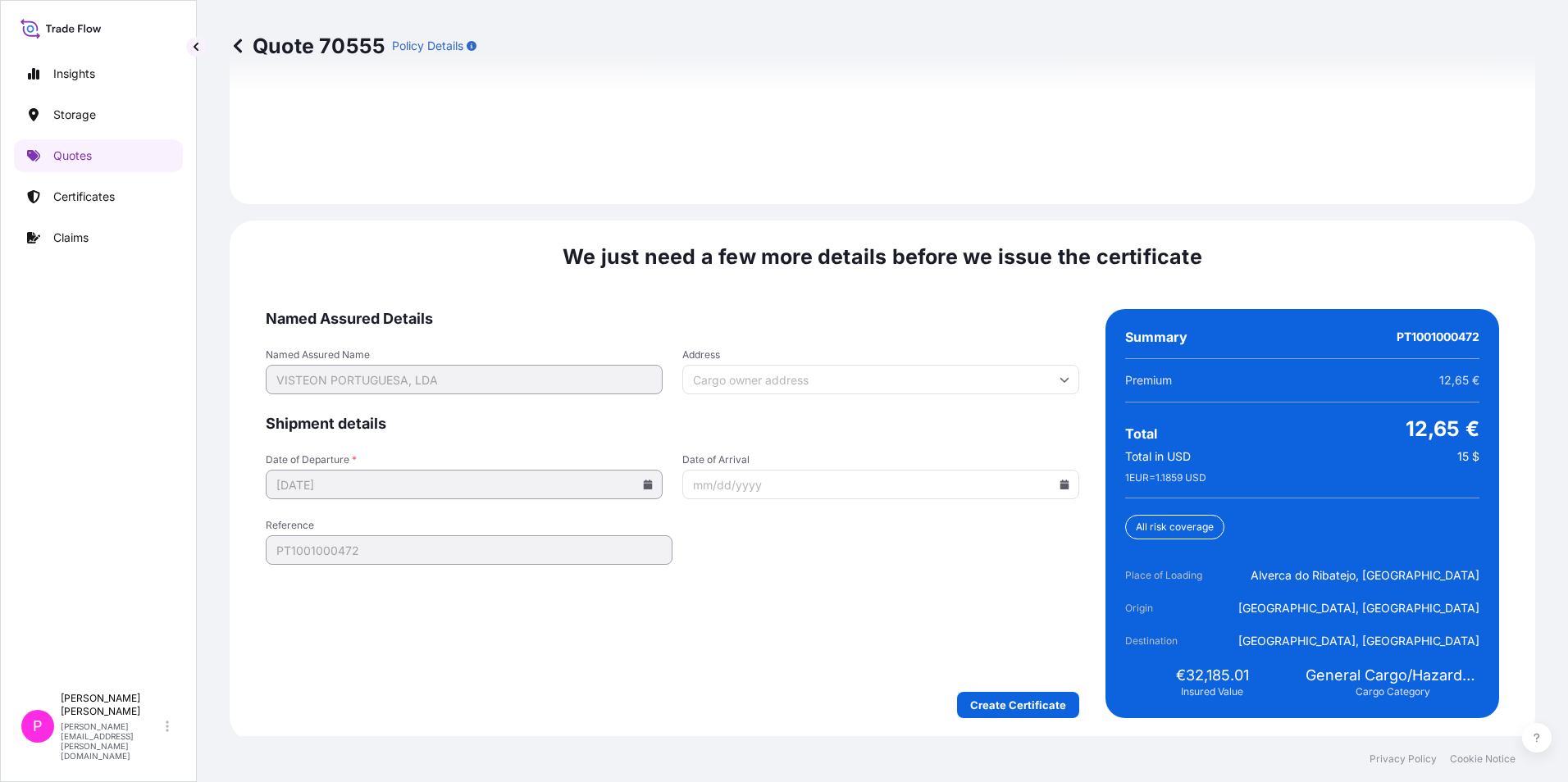
scroll to position [2427, 0]
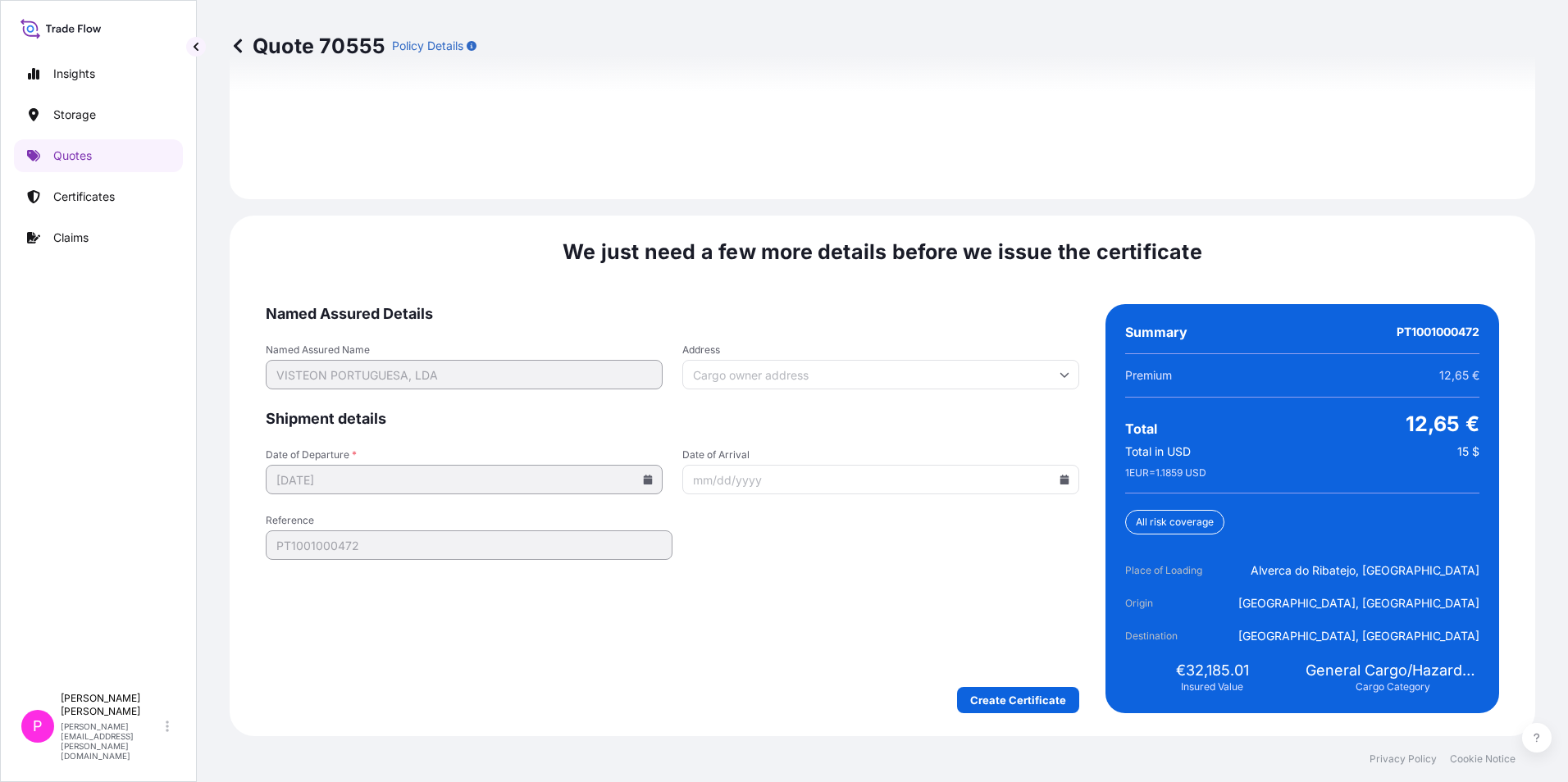
click at [815, 479] on input "Date of Arrival" at bounding box center [880, 479] width 396 height 30
click at [1061, 476] on icon at bounding box center [1065, 479] width 9 height 10
click at [803, 212] on button at bounding box center [789, 225] width 26 height 26
click at [788, 300] on button "7" at bounding box center [792, 299] width 26 height 26
type input "[DATE]"
